Goal: Task Accomplishment & Management: Manage account settings

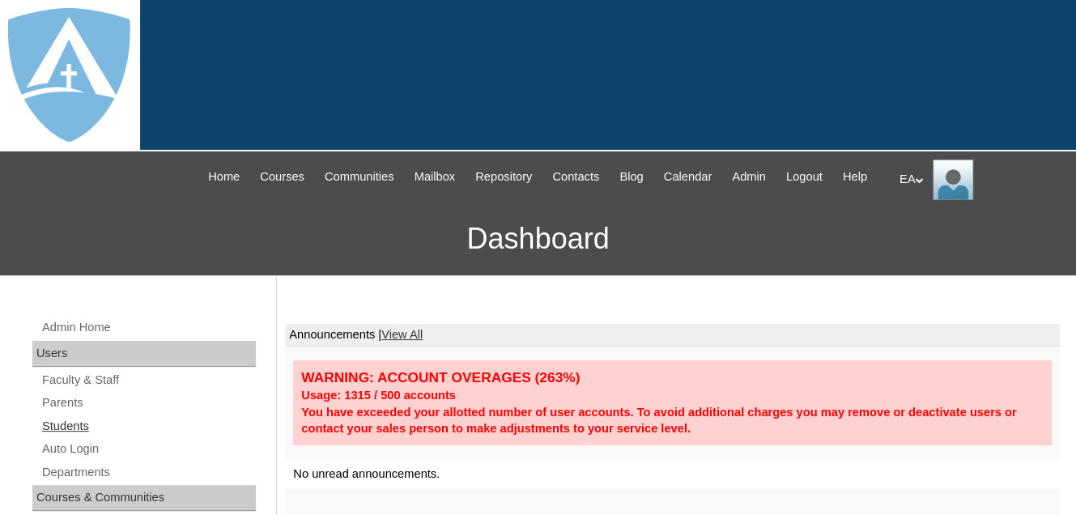
click at [94, 437] on link "Students" at bounding box center [147, 426] width 215 height 20
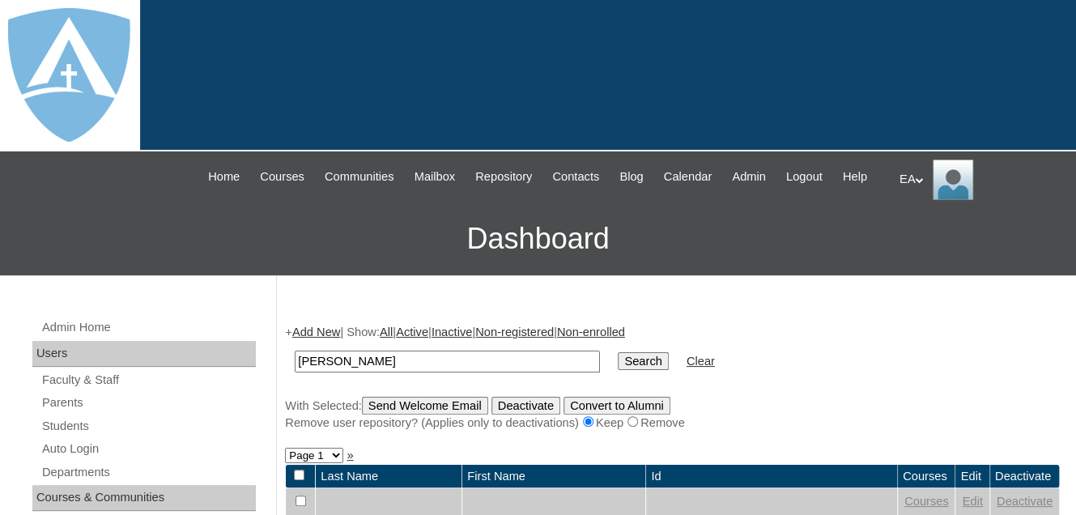
type input "Harold"
click at [618, 370] on input "Search" at bounding box center [643, 361] width 50 height 18
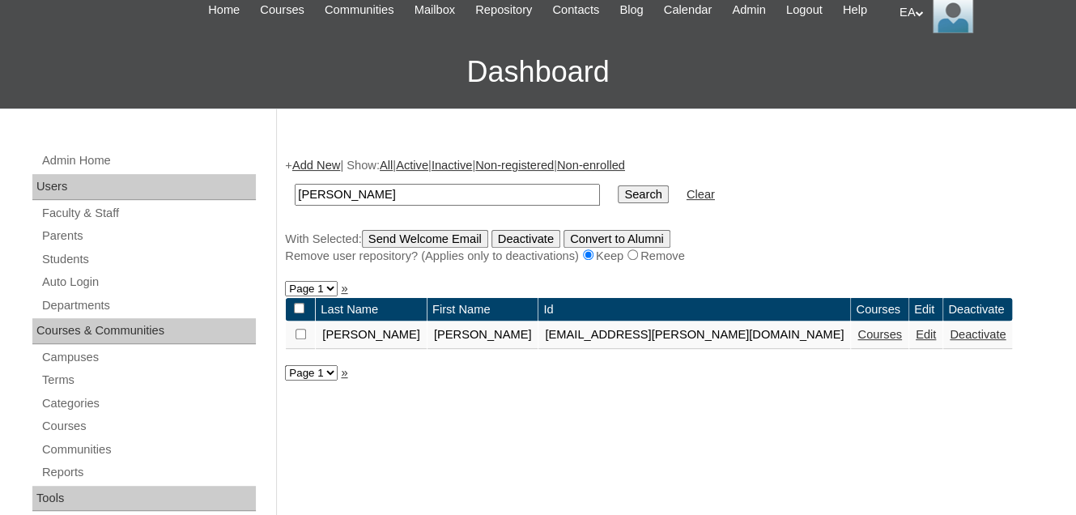
scroll to position [243, 0]
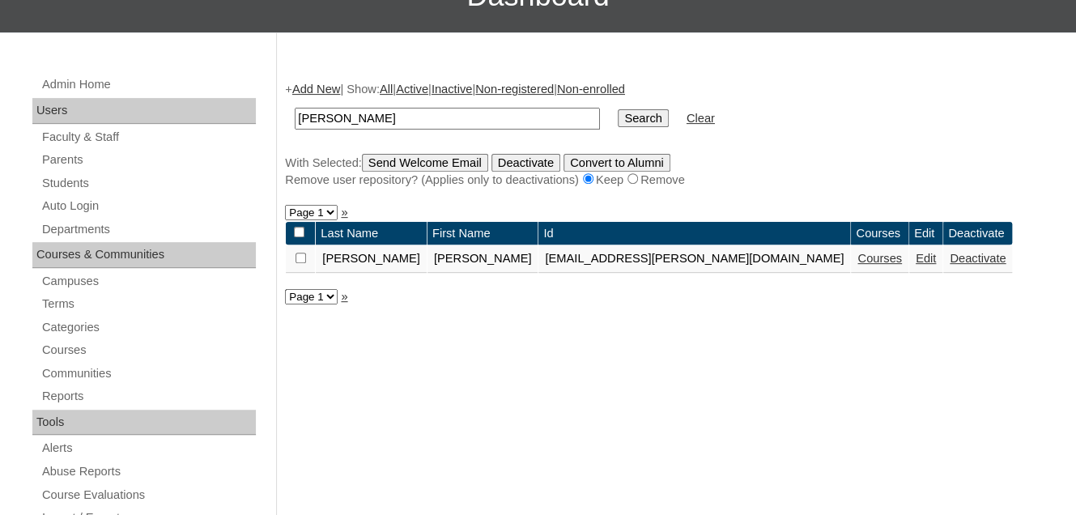
click at [858, 265] on link "Courses" at bounding box center [880, 258] width 45 height 13
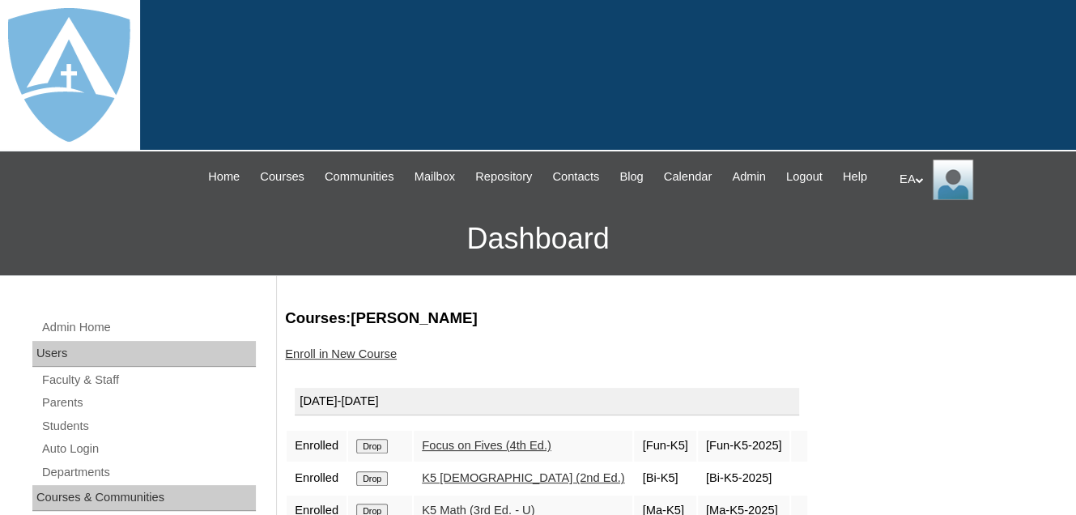
scroll to position [243, 0]
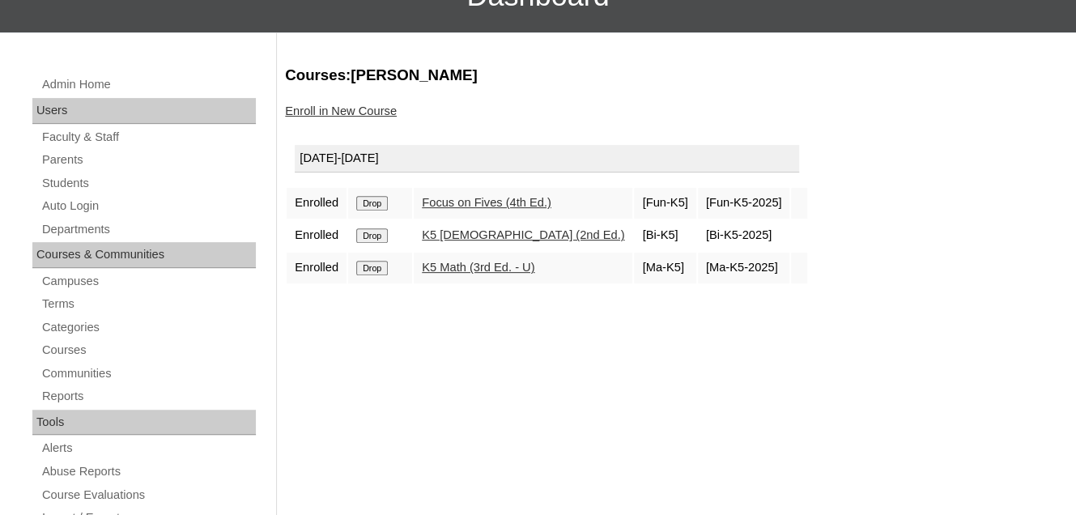
click at [382, 211] on input "Drop" at bounding box center [372, 203] width 32 height 15
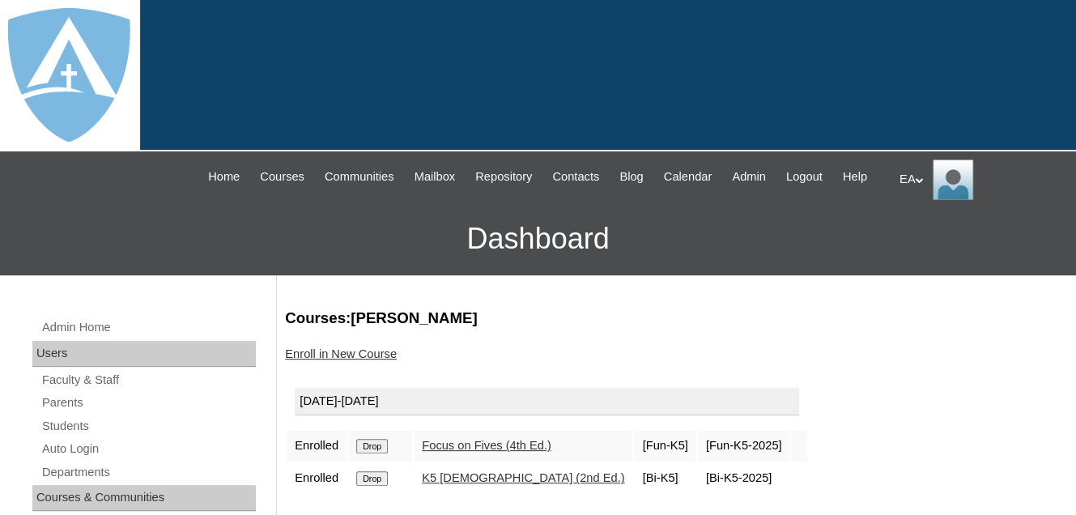
click at [378, 454] on input "Drop" at bounding box center [372, 446] width 32 height 15
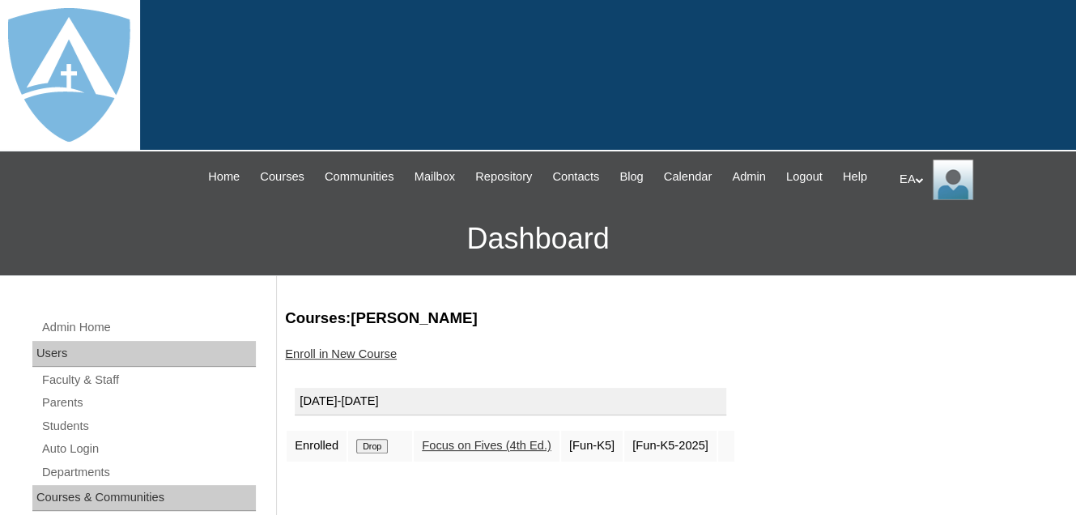
click at [379, 454] on input "Drop" at bounding box center [372, 446] width 32 height 15
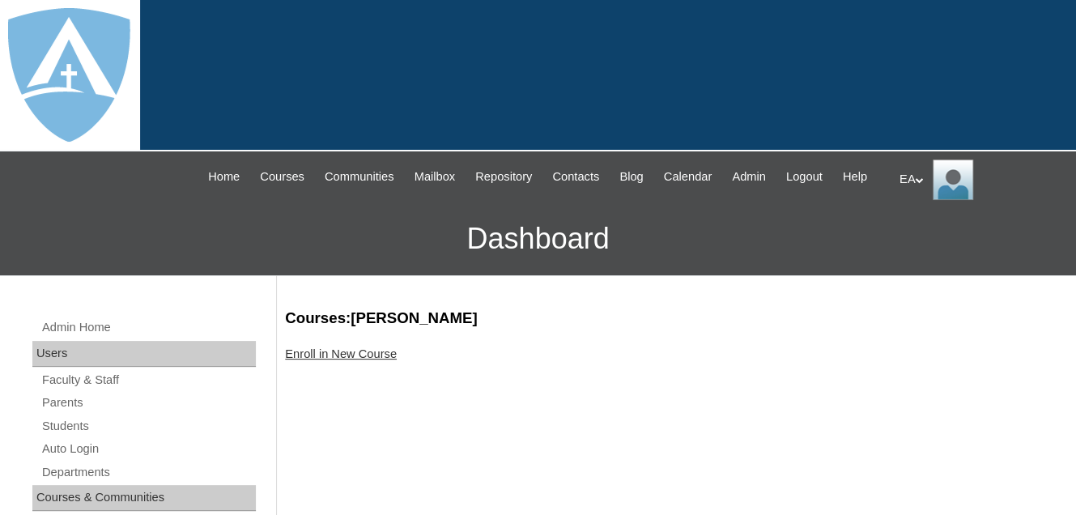
click at [356, 360] on link "Enroll in New Course" at bounding box center [341, 353] width 112 height 13
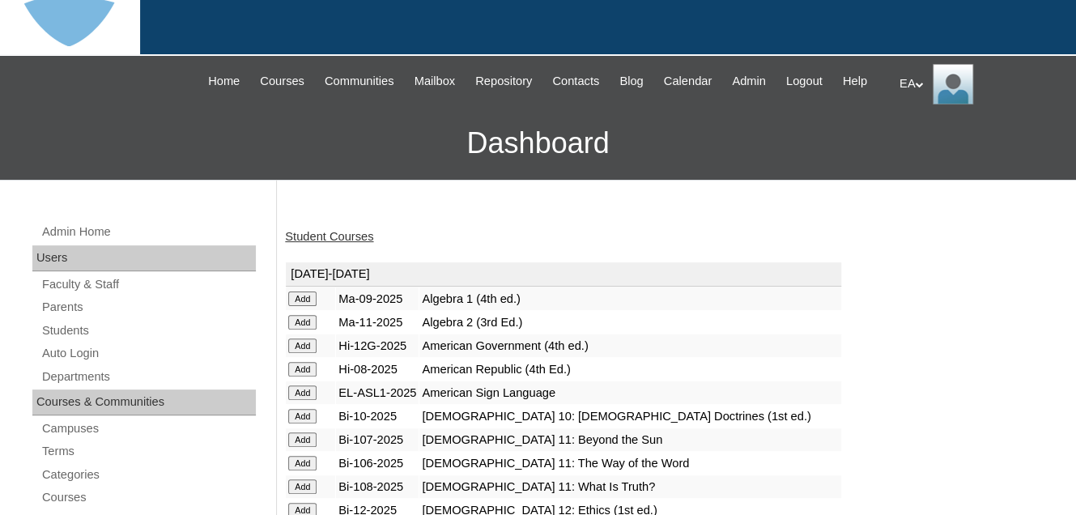
scroll to position [162, 0]
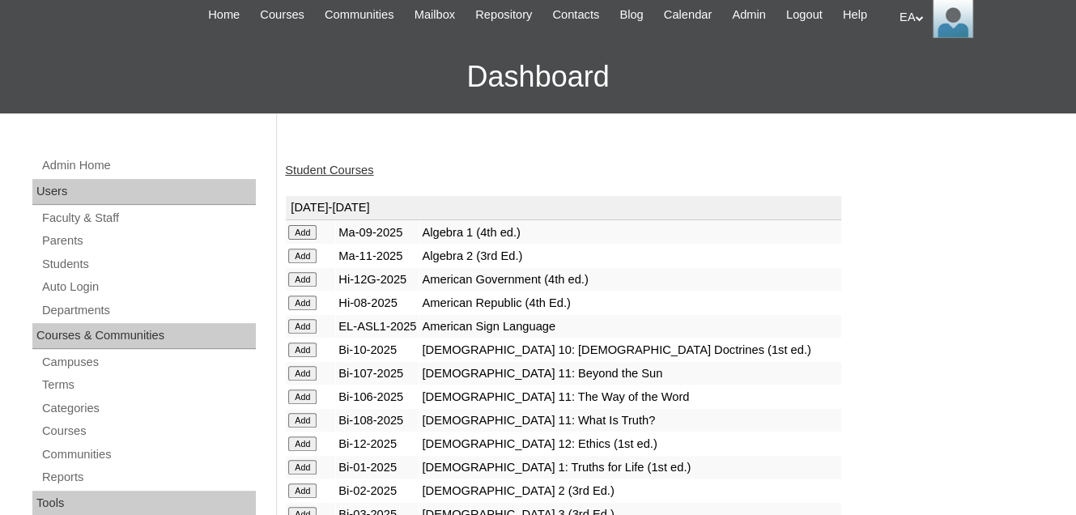
click at [303, 240] on input "Add" at bounding box center [302, 232] width 28 height 15
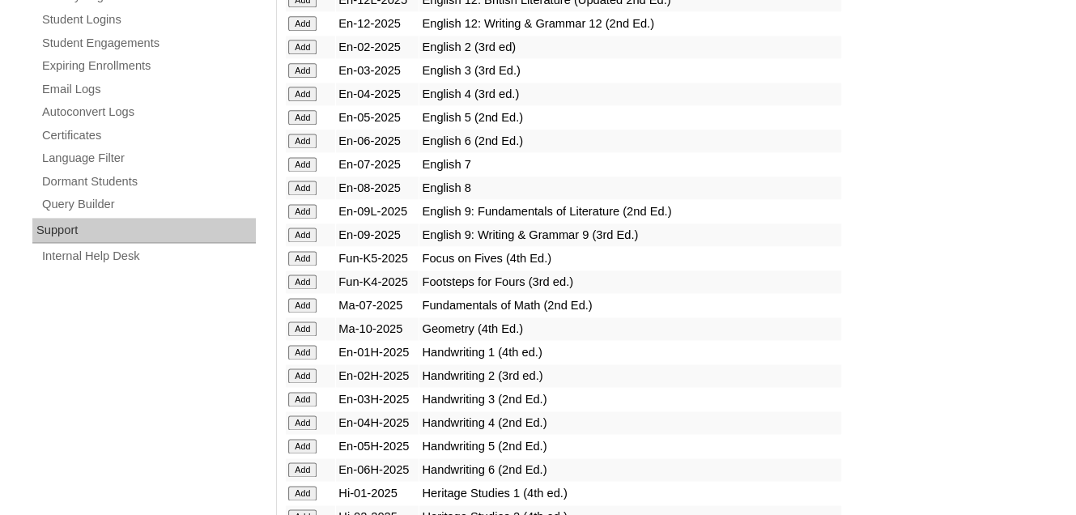
scroll to position [1134, 0]
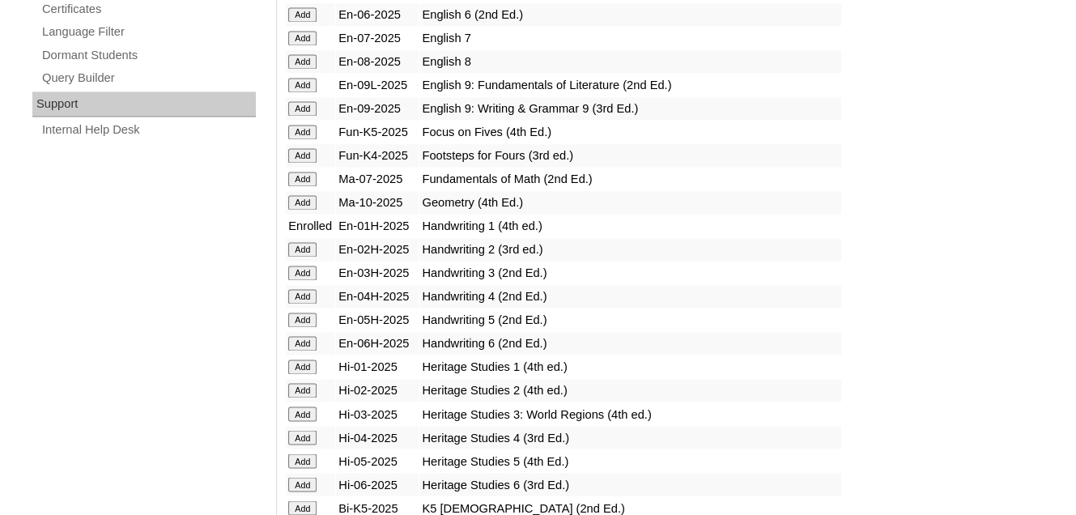
scroll to position [1296, 0]
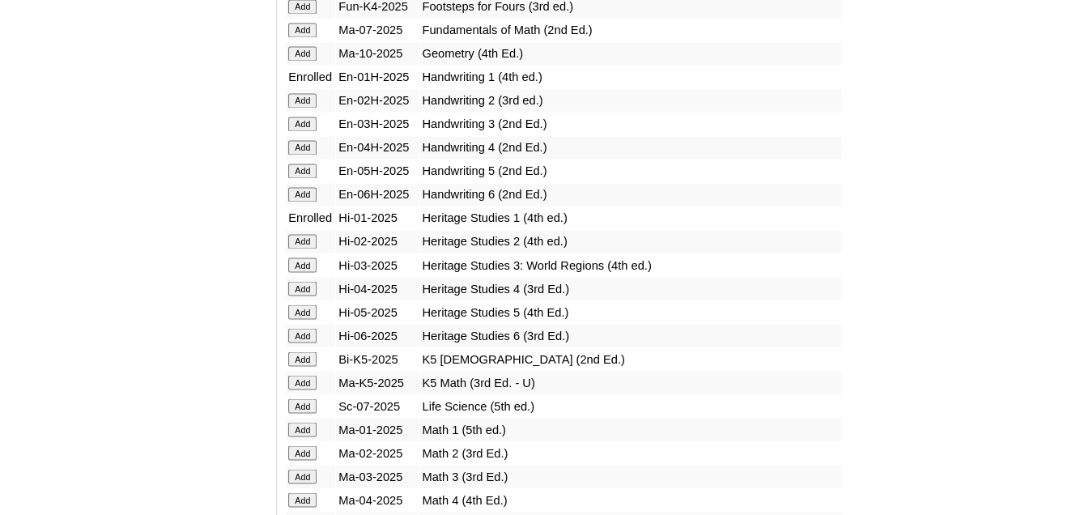
scroll to position [1377, 0]
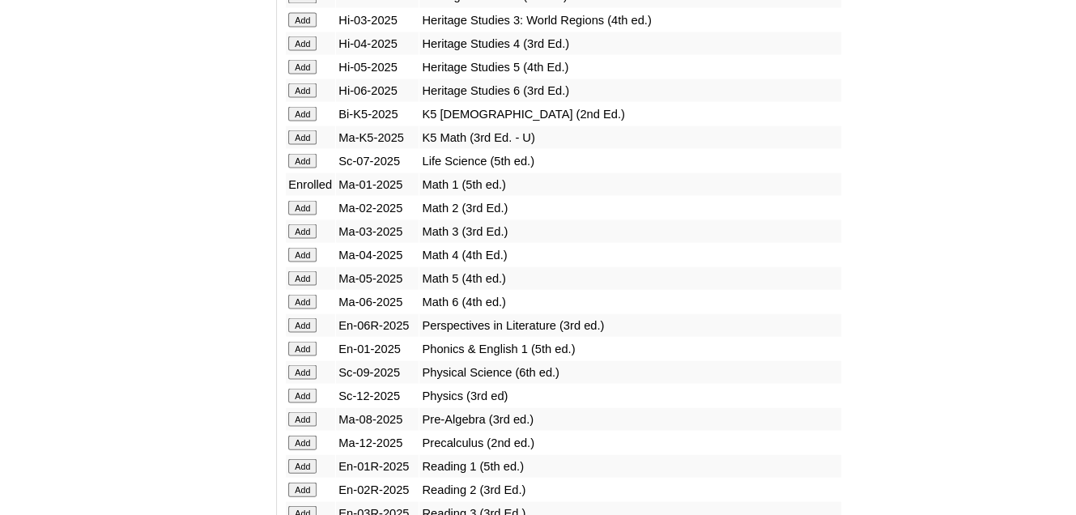
scroll to position [1701, 0]
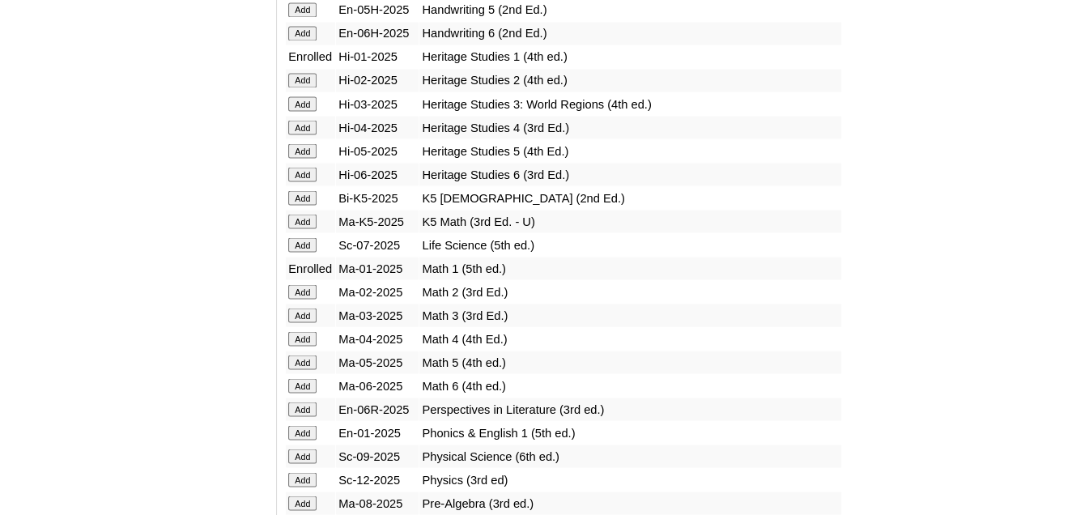
scroll to position [1701, 0]
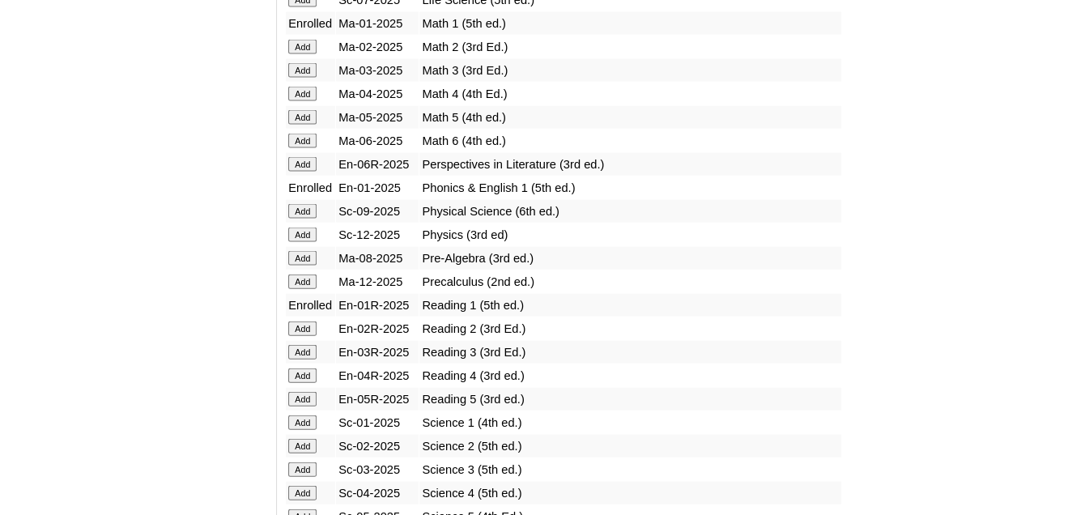
scroll to position [1863, 0]
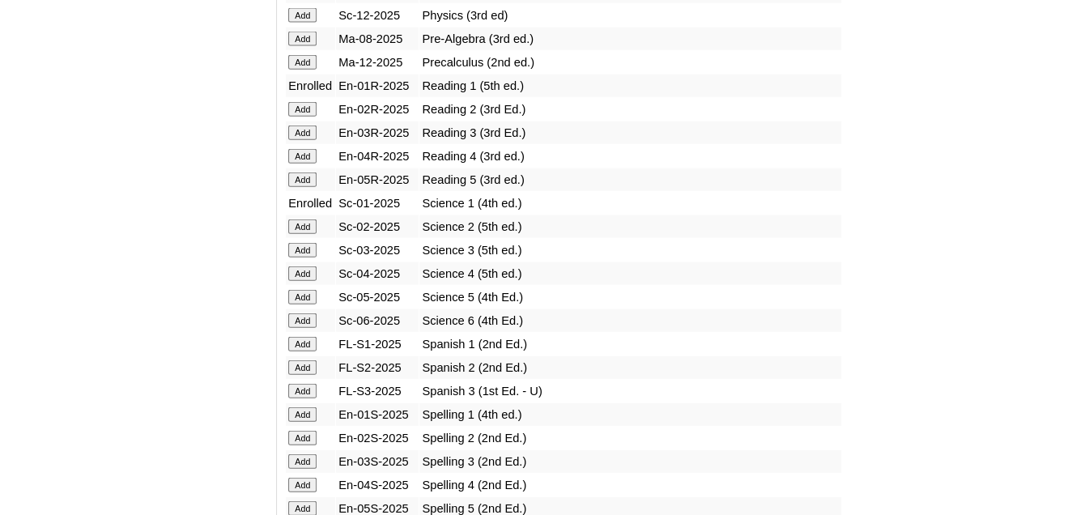
scroll to position [2187, 0]
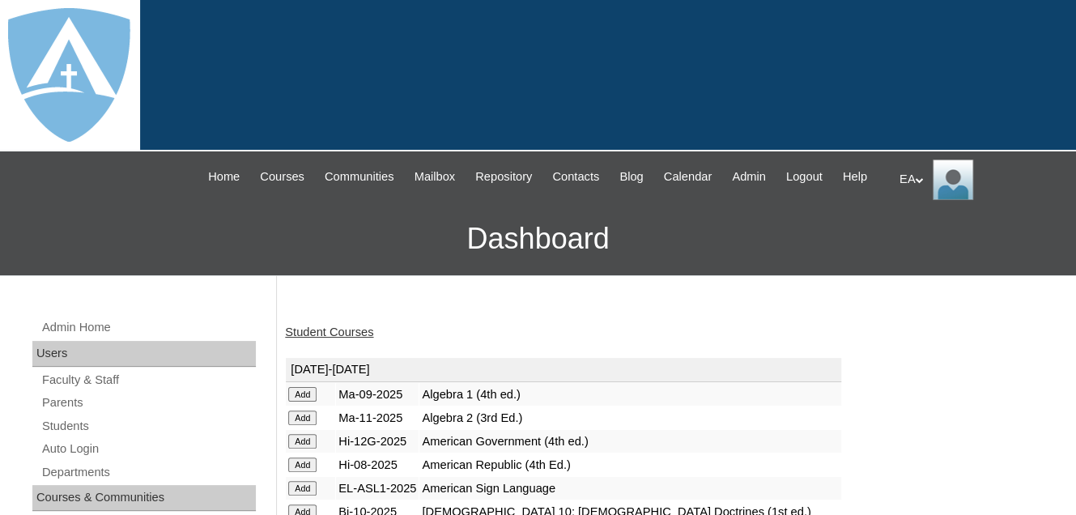
click at [335, 339] on link "Student Courses" at bounding box center [329, 332] width 88 height 13
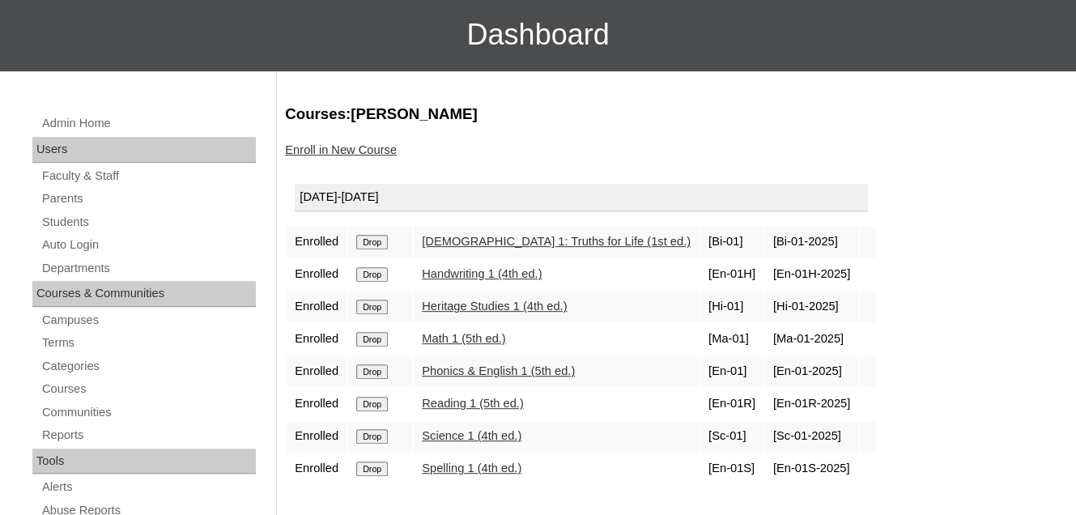
scroll to position [243, 0]
